Goal: Task Accomplishment & Management: Manage account settings

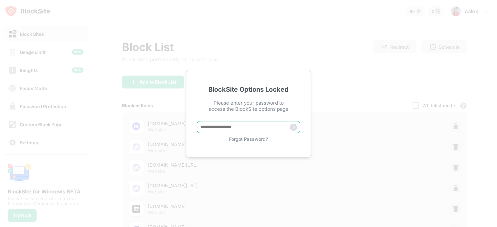
click at [238, 127] on input "text" at bounding box center [248, 127] width 103 height 12
type input "**********"
click at [292, 128] on img at bounding box center [293, 127] width 7 height 7
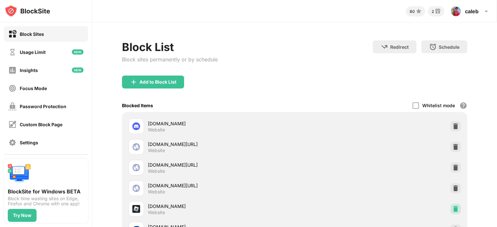
click at [452, 208] on img at bounding box center [455, 209] width 6 height 6
click at [452, 209] on img at bounding box center [455, 209] width 6 height 6
click at [55, 107] on div "Password Protection" at bounding box center [43, 106] width 47 height 5
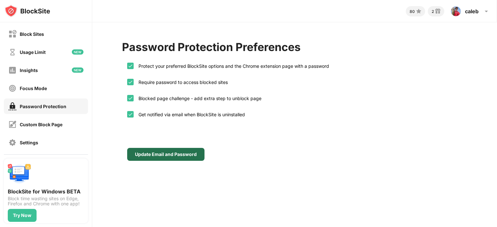
click at [172, 155] on div "Update Email and Password" at bounding box center [166, 154] width 62 height 5
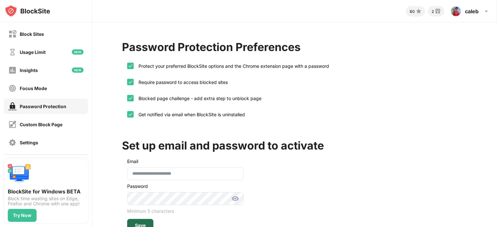
click at [138, 219] on div "Save" at bounding box center [140, 225] width 26 height 13
